Goal: Task Accomplishment & Management: Manage account settings

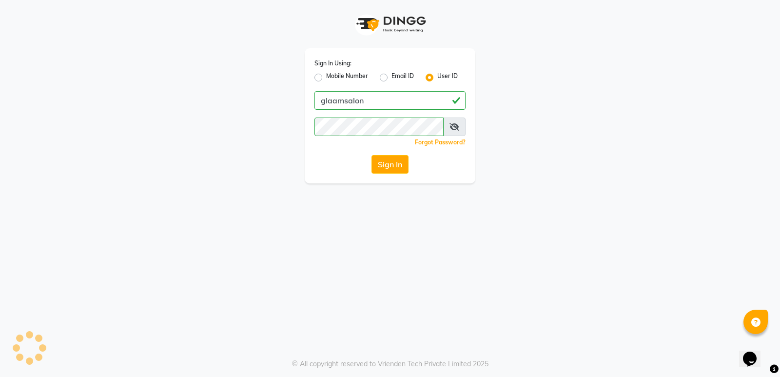
drag, startPoint x: 1465, startPoint y: 706, endPoint x: 743, endPoint y: 356, distance: 803.0
click at [743, 356] on div "Opens Chat This icon Opens the chat window." at bounding box center [750, 359] width 16 height 16
click at [705, 376] on html "Sign In Using: Mobile Number Email ID User ID glaamsalon Remember me Forgot Pas…" at bounding box center [390, 188] width 780 height 377
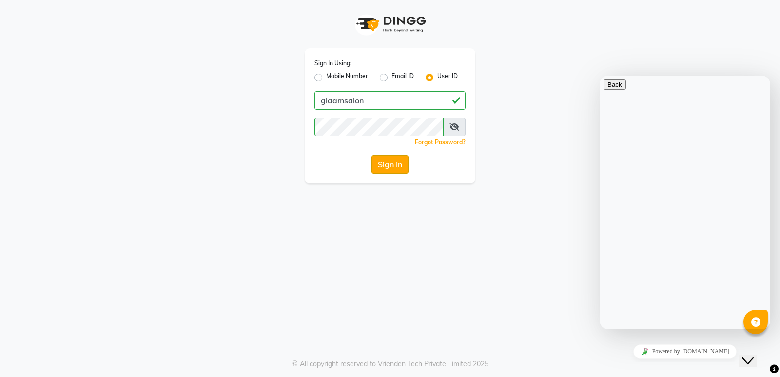
click at [387, 161] on button "Sign In" at bounding box center [389, 164] width 37 height 19
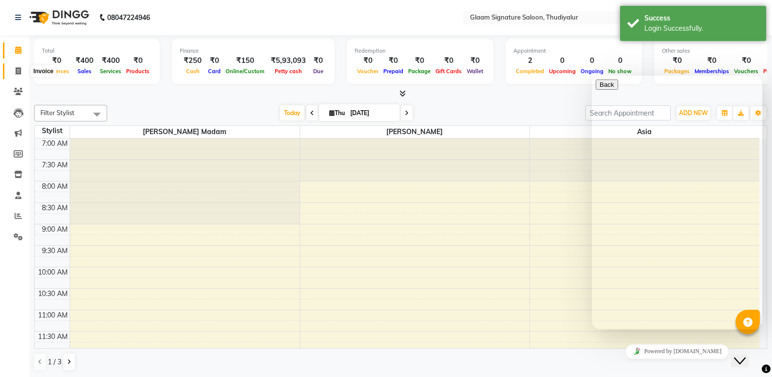
click at [19, 69] on icon at bounding box center [18, 70] width 5 height 7
select select "service"
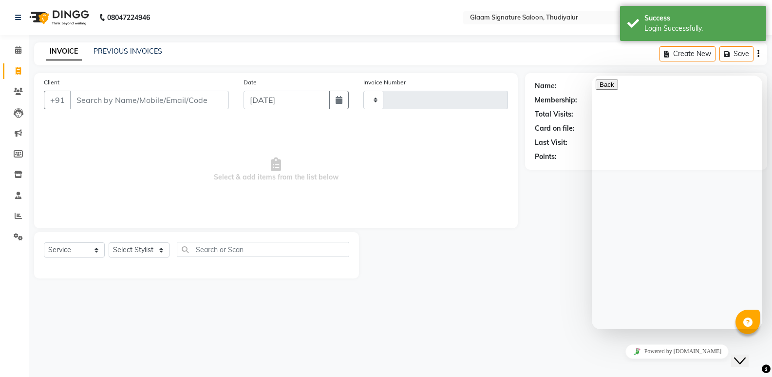
type input "0564"
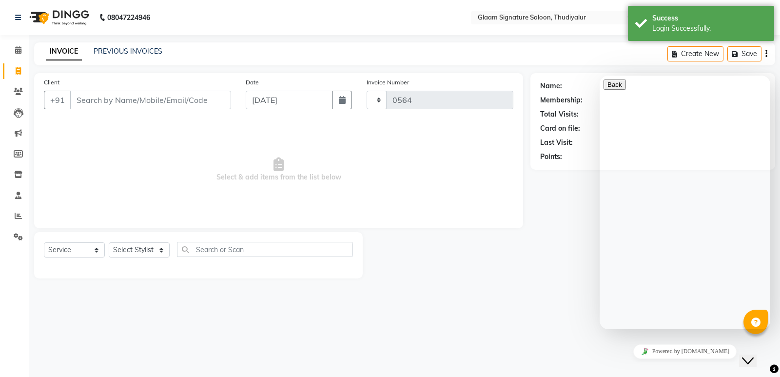
select select "4439"
click at [122, 52] on link "PREVIOUS INVOICES" at bounding box center [128, 51] width 69 height 9
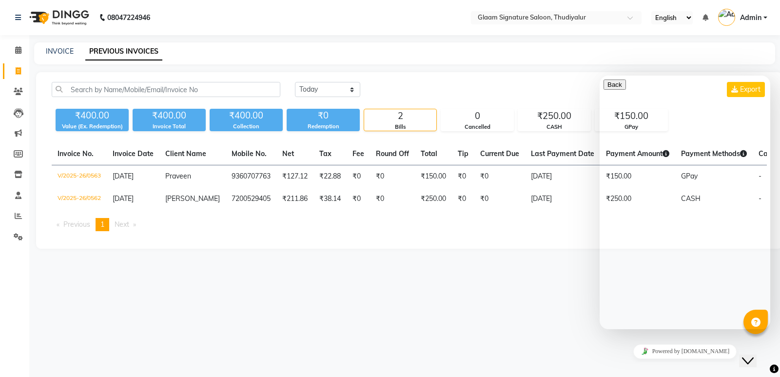
click at [751, 355] on icon "Close Chat This icon closes the chat window." at bounding box center [748, 361] width 12 height 12
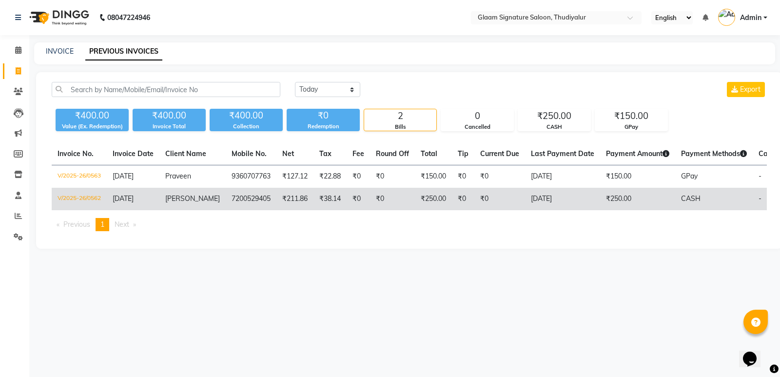
click at [635, 201] on td "₹250.00" at bounding box center [637, 199] width 75 height 22
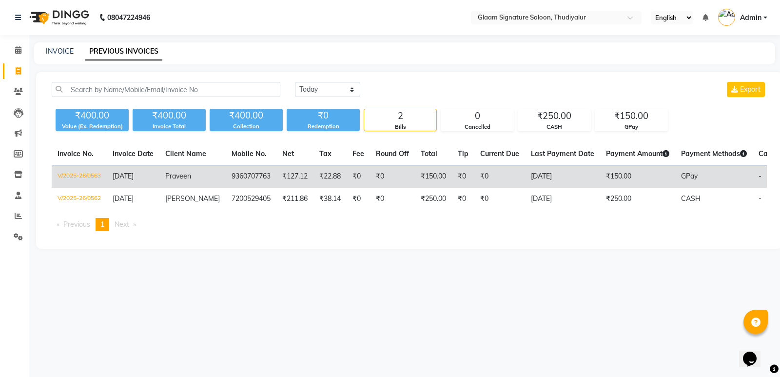
click at [417, 171] on td "₹150.00" at bounding box center [433, 176] width 37 height 23
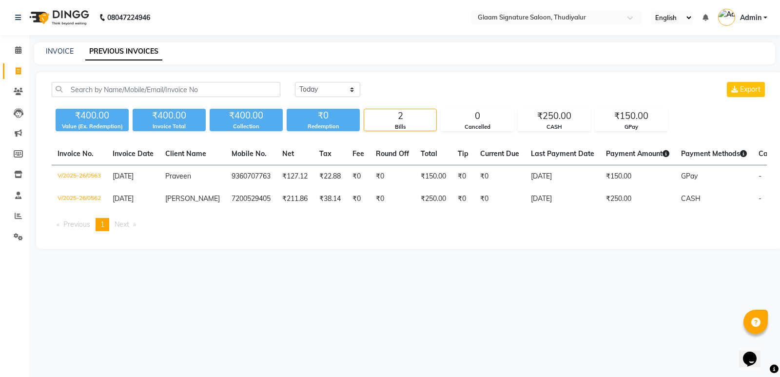
click at [370, 53] on div "INVOICE PREVIOUS INVOICES" at bounding box center [398, 51] width 729 height 10
drag, startPoint x: 400, startPoint y: 67, endPoint x: 72, endPoint y: 77, distance: 328.1
click at [72, 77] on main "INVOICE PREVIOUS INVOICES Today Yesterday Custom Range Export ₹400.00 Value (Ex…" at bounding box center [404, 152] width 750 height 221
drag, startPoint x: 56, startPoint y: 75, endPoint x: 344, endPoint y: 84, distance: 287.6
click at [344, 84] on div "Today Yesterday Custom Range Export ₹400.00 Value (Ex. Redemption) ₹400.00 Invo…" at bounding box center [409, 160] width 746 height 176
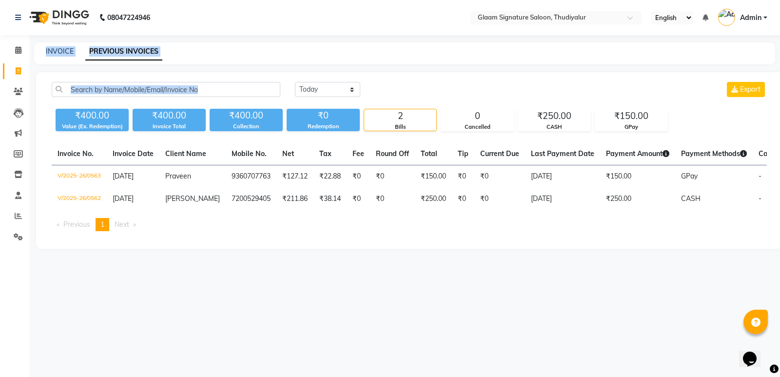
drag, startPoint x: 80, startPoint y: 48, endPoint x: 409, endPoint y: 84, distance: 330.9
click at [409, 84] on div "08047224946 Select Location × Glaam Signature Saloon, Thudiyalur English ENGLIS…" at bounding box center [390, 188] width 780 height 377
click at [269, 29] on nav "08047224946 Select Location × Glaam Signature Saloon, Thudiyalur English ENGLIS…" at bounding box center [390, 17] width 780 height 35
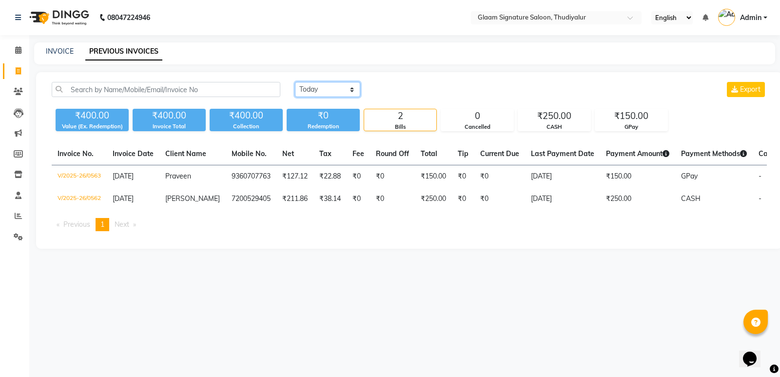
drag, startPoint x: 314, startPoint y: 85, endPoint x: 317, endPoint y: 94, distance: 9.1
click at [314, 85] on select "Today Yesterday Custom Range" at bounding box center [327, 89] width 65 height 15
select select "range"
click at [295, 82] on select "Today Yesterday Custom Range" at bounding box center [327, 89] width 65 height 15
click at [420, 85] on input "[DATE]" at bounding box center [407, 90] width 68 height 14
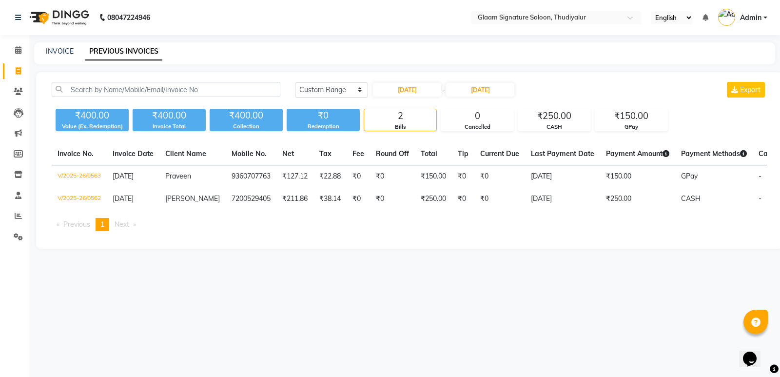
select select "9"
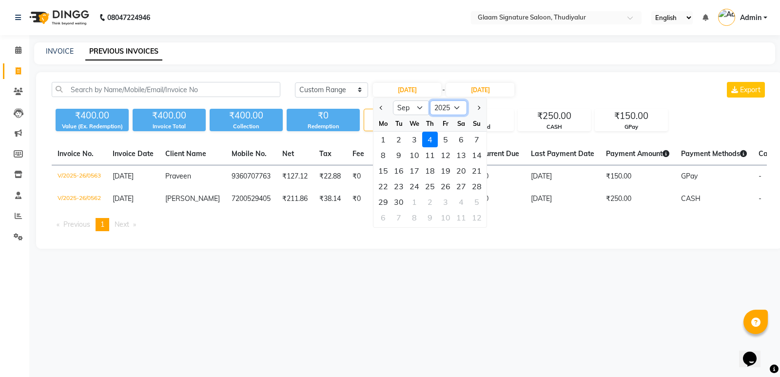
drag, startPoint x: 444, startPoint y: 108, endPoint x: 443, endPoint y: 113, distance: 5.6
click at [444, 108] on select "2015 2016 2017 2018 2019 2020 2021 2022 2023 2024 2025 2026 2027 2028 2029 2030…" at bounding box center [448, 107] width 37 height 15
select select "2024"
click at [430, 100] on select "2015 2016 2017 2018 2019 2020 2021 2022 2023 2024 2025 2026 2027 2028 2029 2030…" at bounding box center [448, 107] width 37 height 15
click at [416, 156] on div "4" at bounding box center [414, 155] width 16 height 16
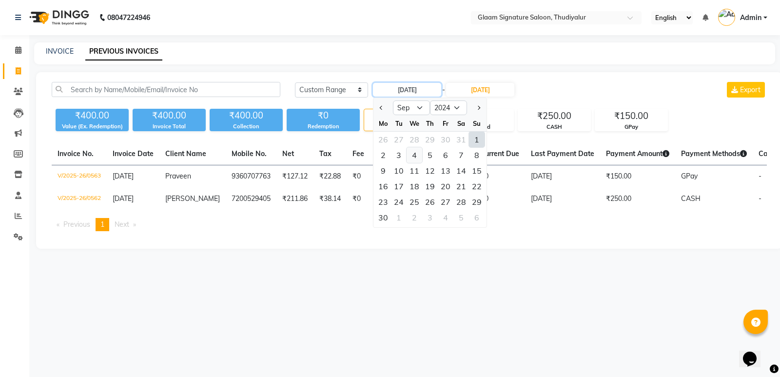
type input "04-09-2024"
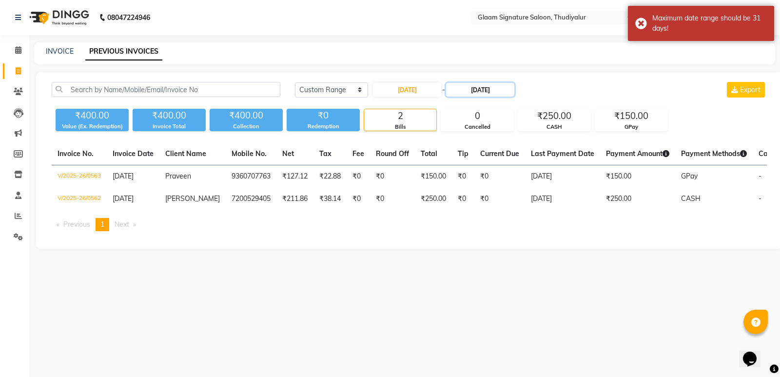
drag, startPoint x: 481, startPoint y: 88, endPoint x: 505, endPoint y: 92, distance: 24.2
click at [481, 88] on input "[DATE]" at bounding box center [480, 90] width 68 height 14
select select "9"
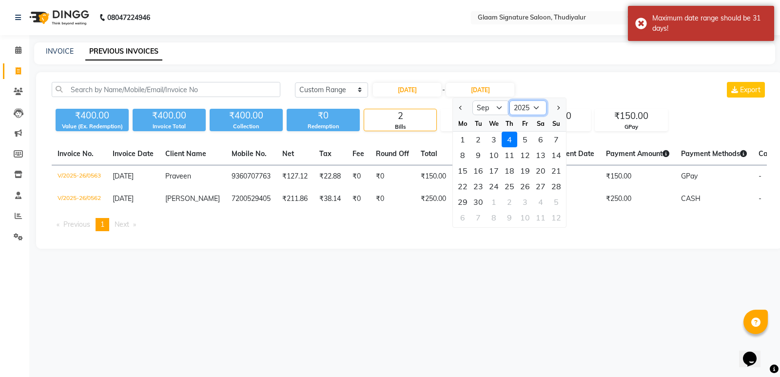
click at [522, 105] on select "2024 2025 2026 2027 2028 2029 2030 2031 2032 2033 2034 2035" at bounding box center [527, 107] width 37 height 15
select select "2024"
click at [509, 100] on select "2024 2025 2026 2027 2028 2029 2030 2031 2032 2033 2034 2035" at bounding box center [527, 107] width 37 height 15
click at [493, 157] on div "4" at bounding box center [494, 155] width 16 height 16
type input "04-09-2024"
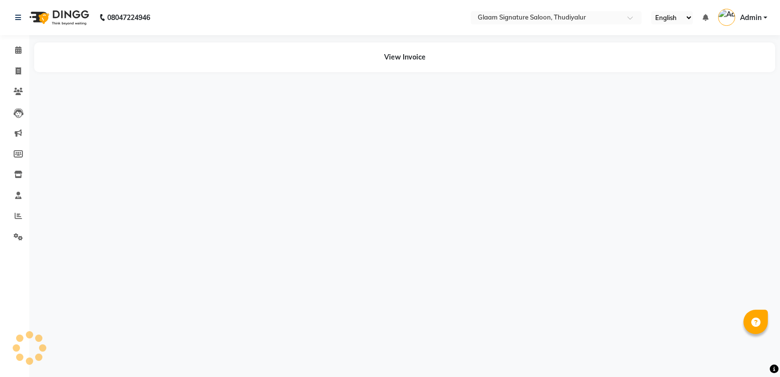
select select "en"
